Goal: Information Seeking & Learning: Learn about a topic

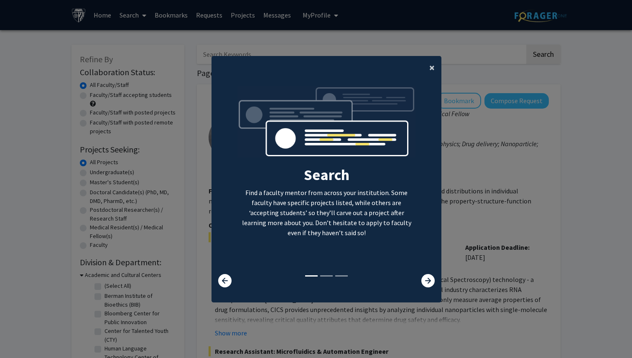
click at [433, 67] on span "×" at bounding box center [431, 67] width 5 height 13
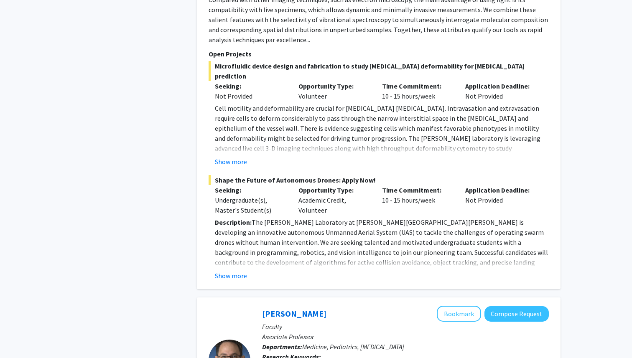
scroll to position [1307, 0]
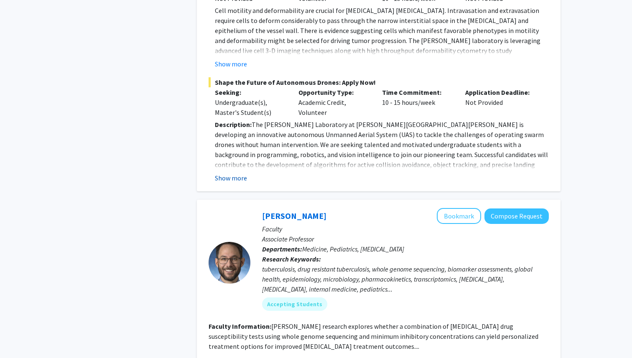
click at [241, 173] on button "Show more" at bounding box center [231, 178] width 32 height 10
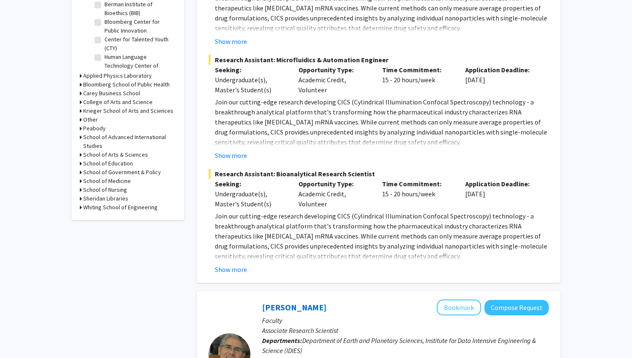
scroll to position [273, 0]
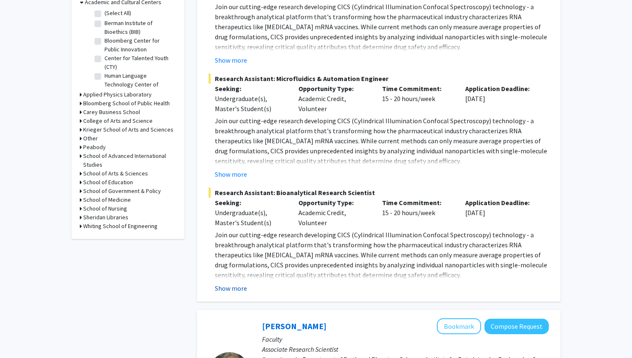
click at [239, 289] on button "Show more" at bounding box center [231, 288] width 32 height 10
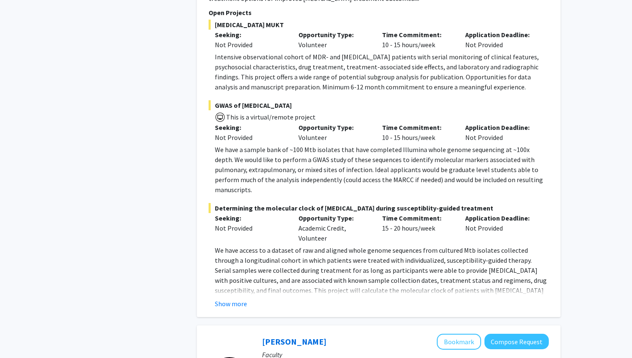
scroll to position [2228, 0]
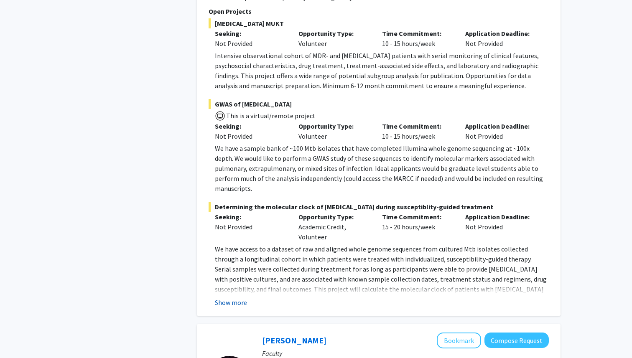
click at [235, 298] on button "Show more" at bounding box center [231, 303] width 32 height 10
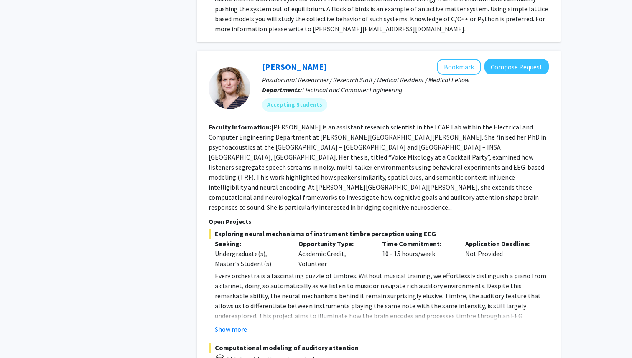
scroll to position [2965, 0]
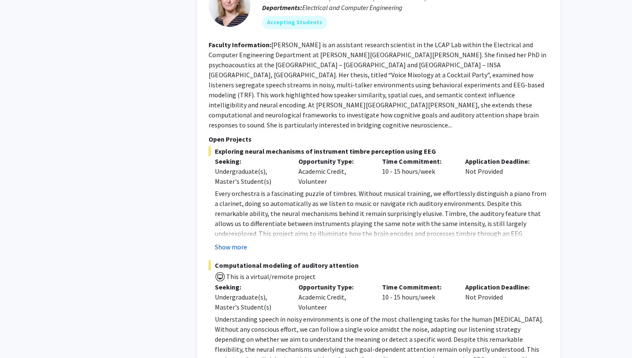
click at [227, 242] on button "Show more" at bounding box center [231, 247] width 32 height 10
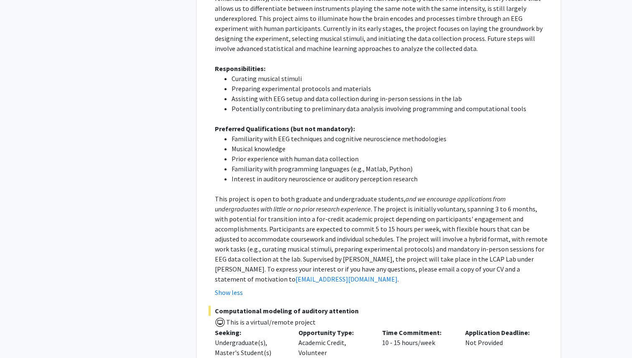
scroll to position [3228, 0]
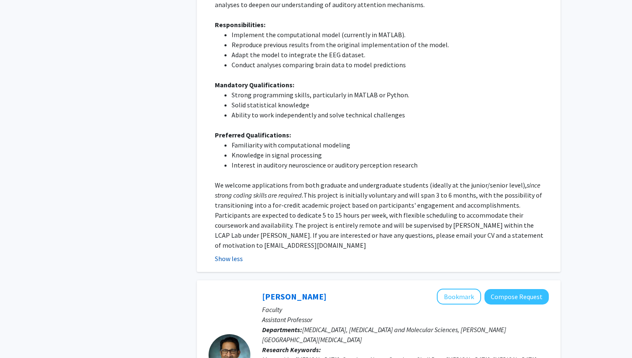
scroll to position [3778, 0]
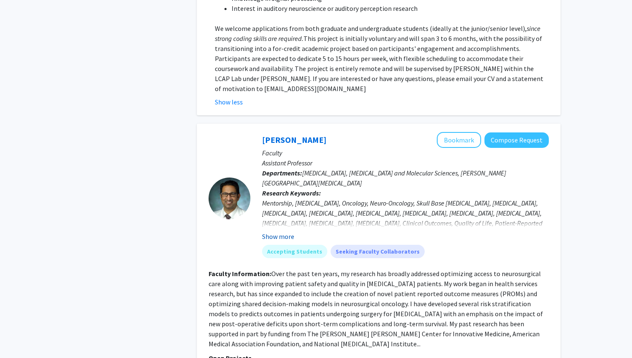
click at [276, 232] on button "Show more" at bounding box center [278, 237] width 32 height 10
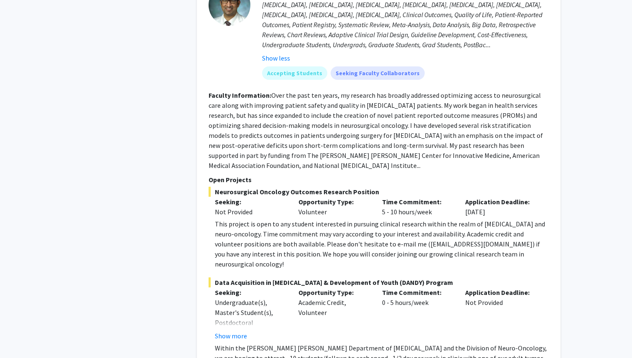
scroll to position [4093, 0]
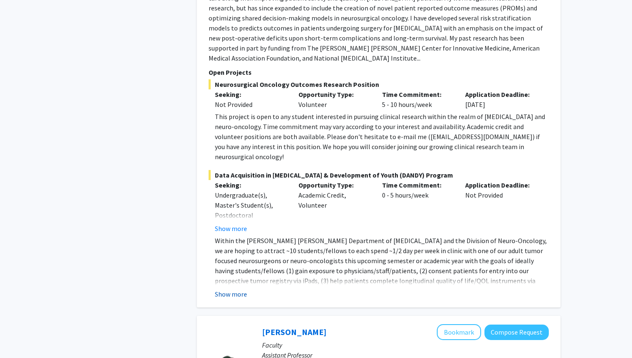
click at [232, 289] on button "Show more" at bounding box center [231, 294] width 32 height 10
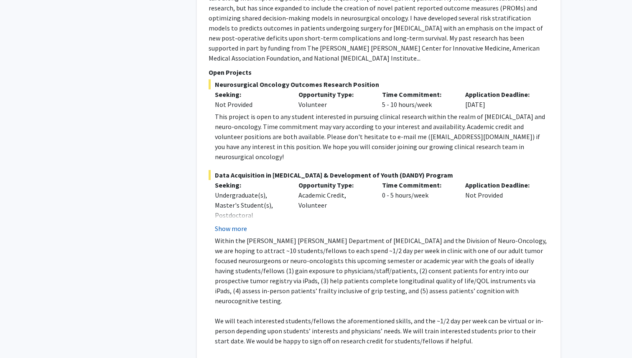
click at [233, 224] on button "Show more" at bounding box center [231, 229] width 32 height 10
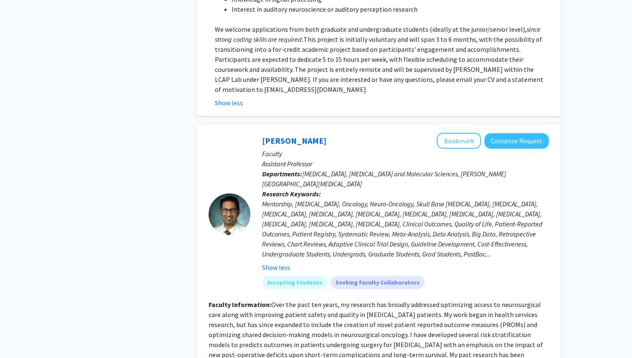
scroll to position [3733, 0]
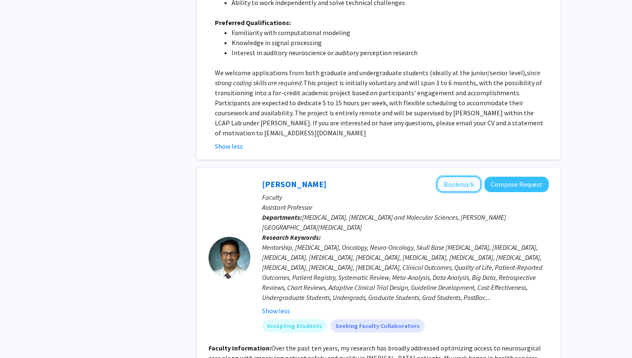
click at [472, 176] on button "Bookmark" at bounding box center [459, 184] width 44 height 16
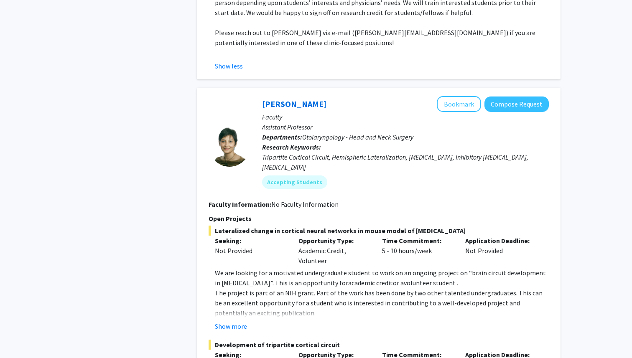
scroll to position [4465, 0]
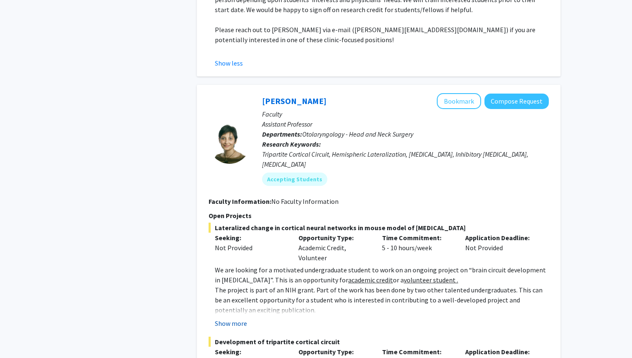
click at [226, 318] on button "Show more" at bounding box center [231, 323] width 32 height 10
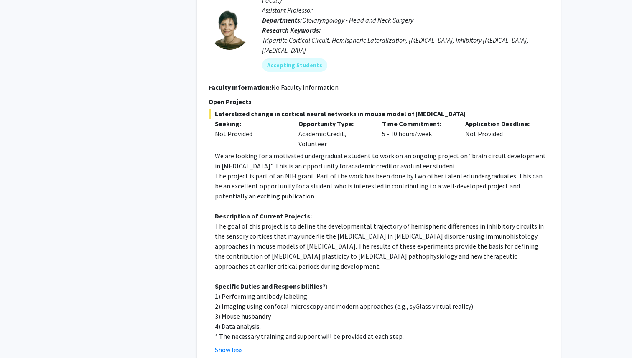
scroll to position [4582, 0]
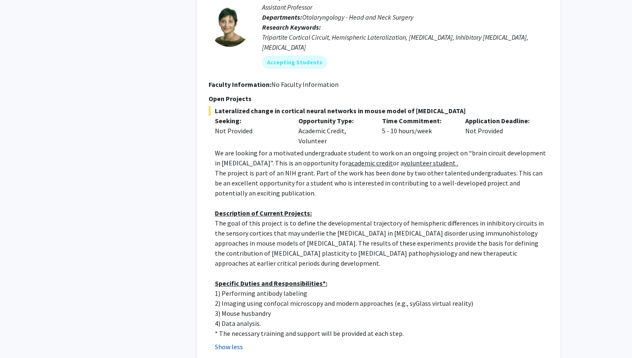
click at [237, 342] on button "Show less" at bounding box center [229, 347] width 28 height 10
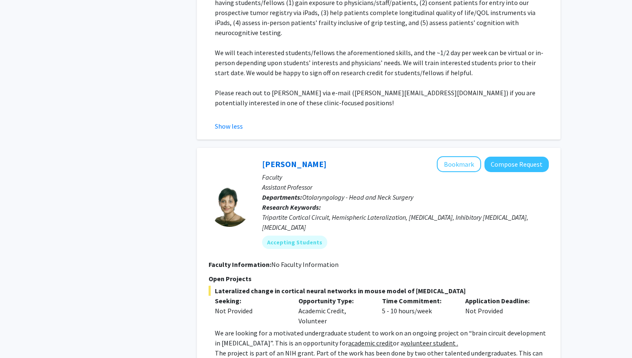
scroll to position [4401, 0]
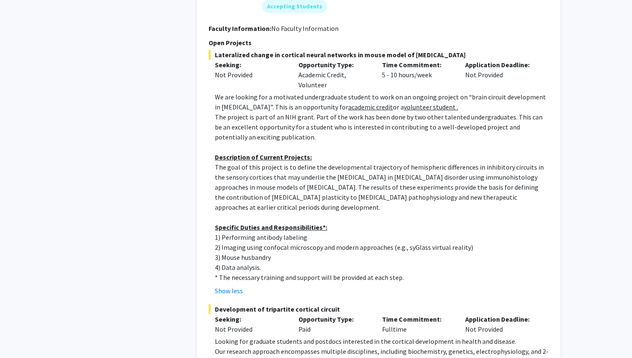
scroll to position [4641, 0]
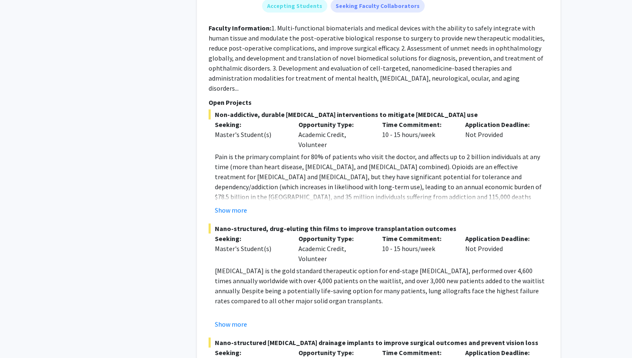
scroll to position [5531, 0]
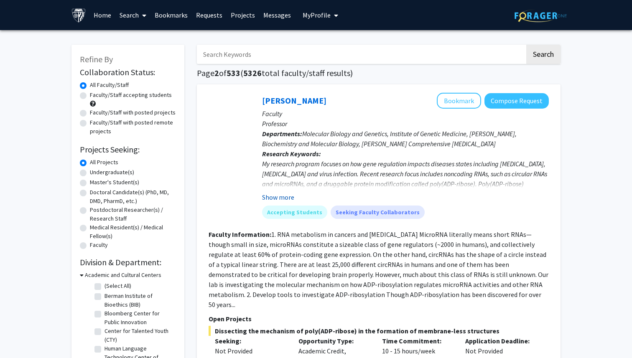
click at [279, 193] on button "Show more" at bounding box center [278, 197] width 32 height 10
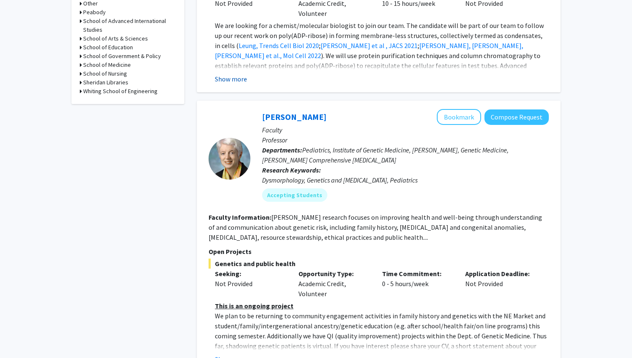
scroll to position [473, 0]
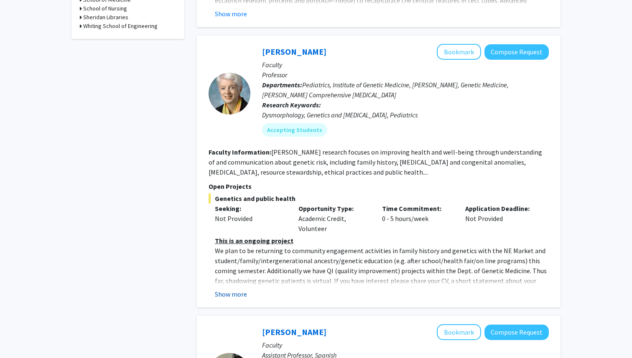
click at [232, 289] on button "Show more" at bounding box center [231, 294] width 32 height 10
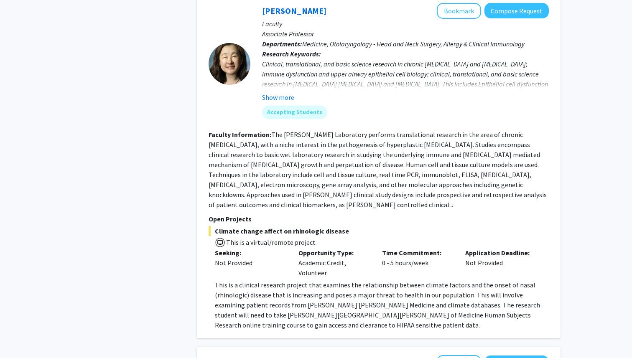
scroll to position [1169, 0]
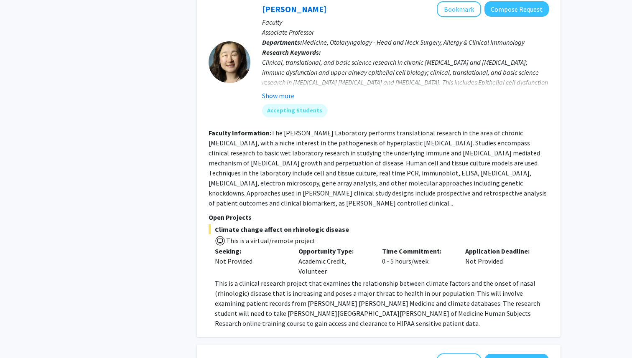
click at [237, 212] on p "Open Projects" at bounding box center [379, 217] width 340 height 10
click at [236, 133] on fg-read-more "The [PERSON_NAME] Laboratory performs translational research in the area of chr…" at bounding box center [378, 168] width 338 height 79
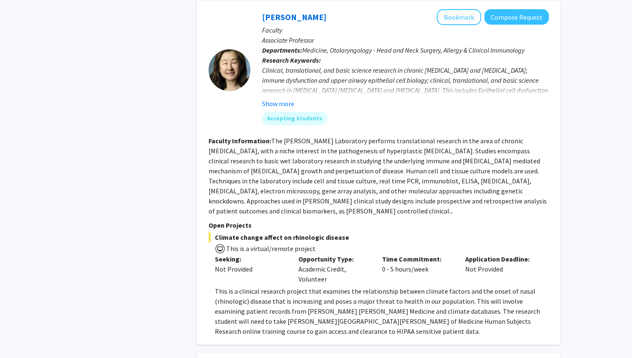
scroll to position [1160, 0]
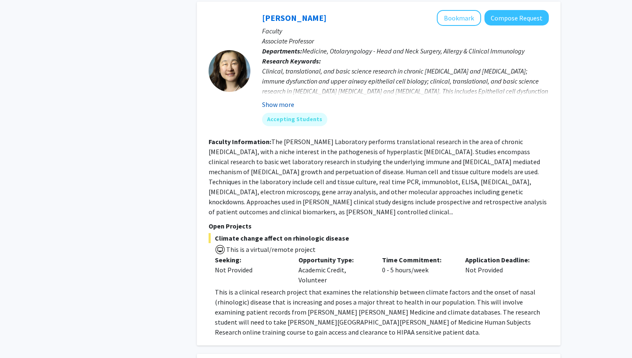
click at [282, 99] on button "Show more" at bounding box center [278, 104] width 32 height 10
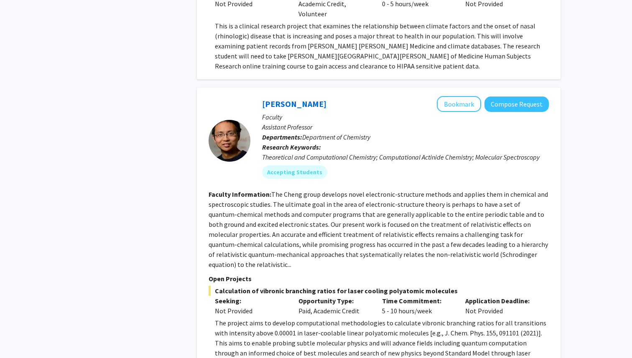
scroll to position [1447, 0]
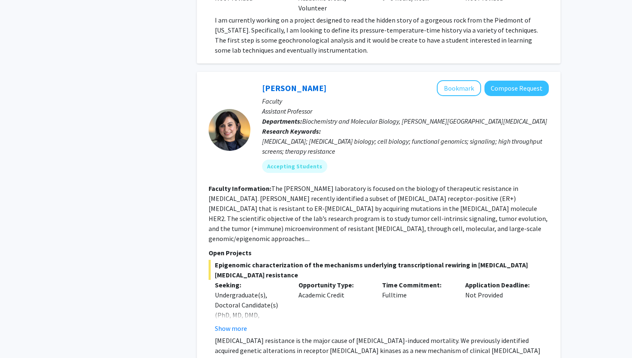
scroll to position [2147, 0]
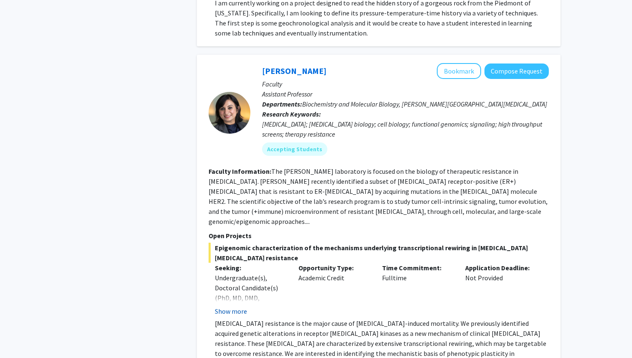
click at [227, 306] on button "Show more" at bounding box center [231, 311] width 32 height 10
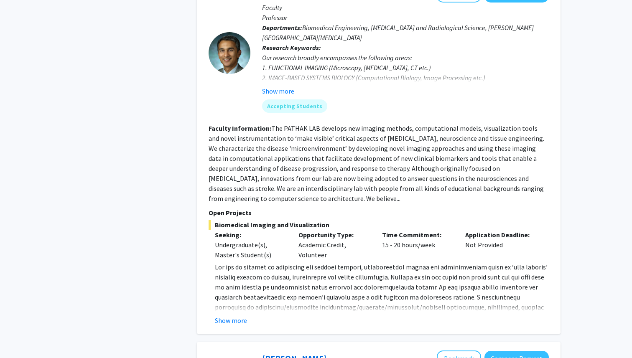
scroll to position [2914, 0]
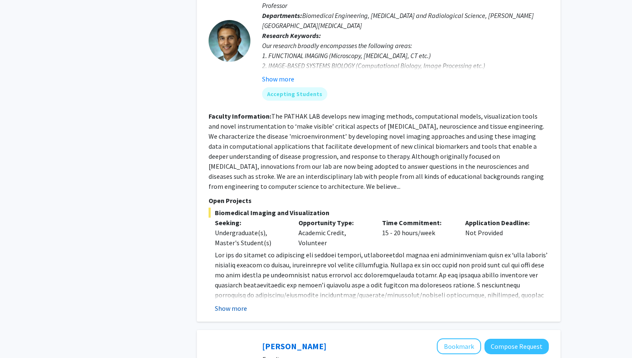
click at [237, 303] on button "Show more" at bounding box center [231, 308] width 32 height 10
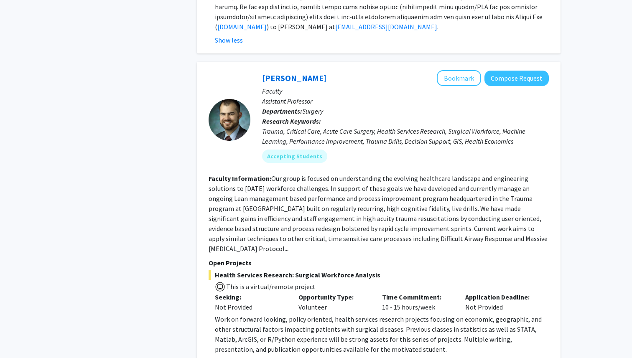
scroll to position [3233, 0]
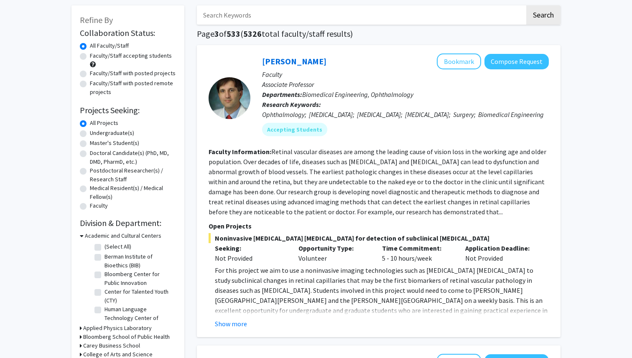
scroll to position [51, 0]
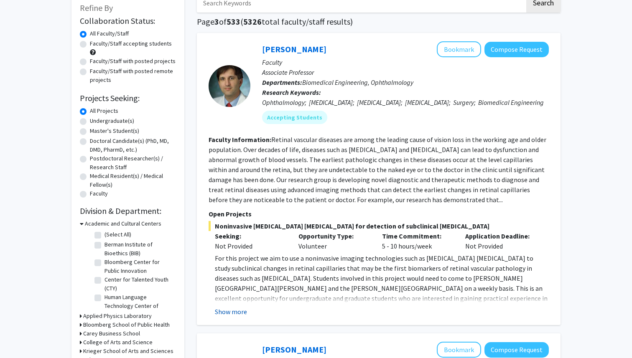
click at [234, 317] on button "Show more" at bounding box center [231, 312] width 32 height 10
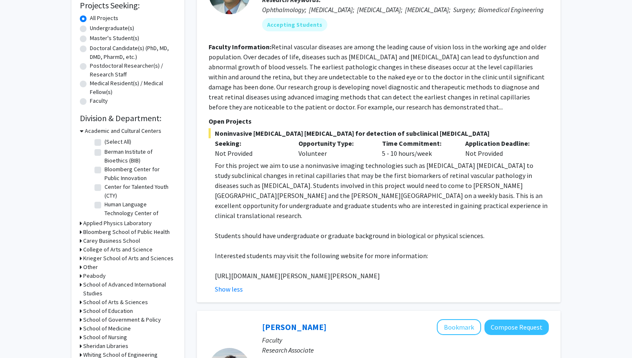
scroll to position [161, 0]
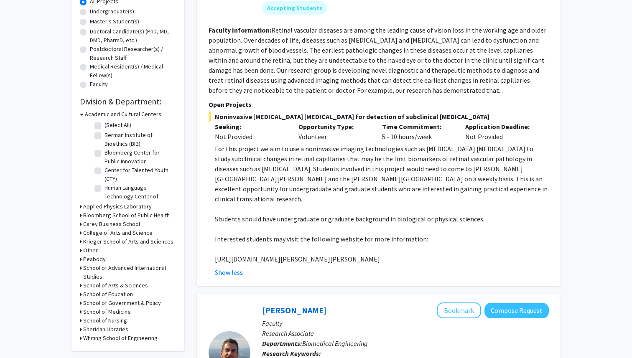
drag, startPoint x: 422, startPoint y: 262, endPoint x: 212, endPoint y: 255, distance: 210.3
click at [212, 255] on fg-read-more "For this project we aim to use a noninvasive imaging technologies such as [MEDI…" at bounding box center [379, 211] width 340 height 134
copy p "[URL][DOMAIN_NAME][PERSON_NAME][PERSON_NAME]"
